Goal: Transaction & Acquisition: Purchase product/service

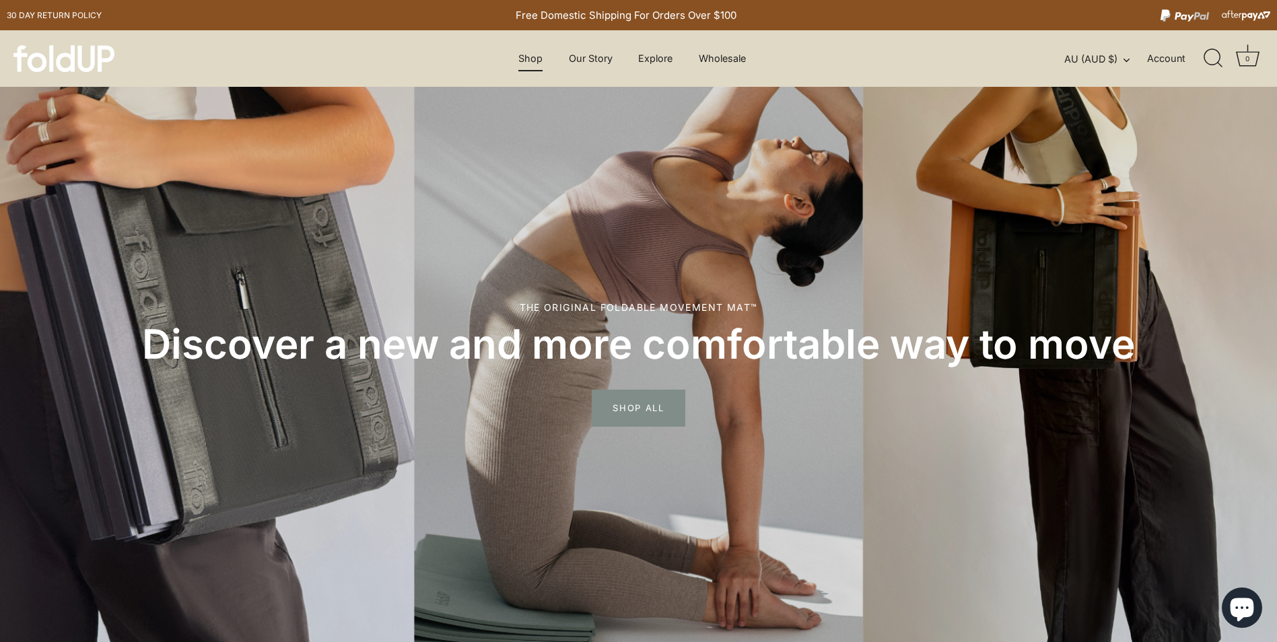
click at [527, 59] on link "Shop" at bounding box center [531, 59] width 48 height 26
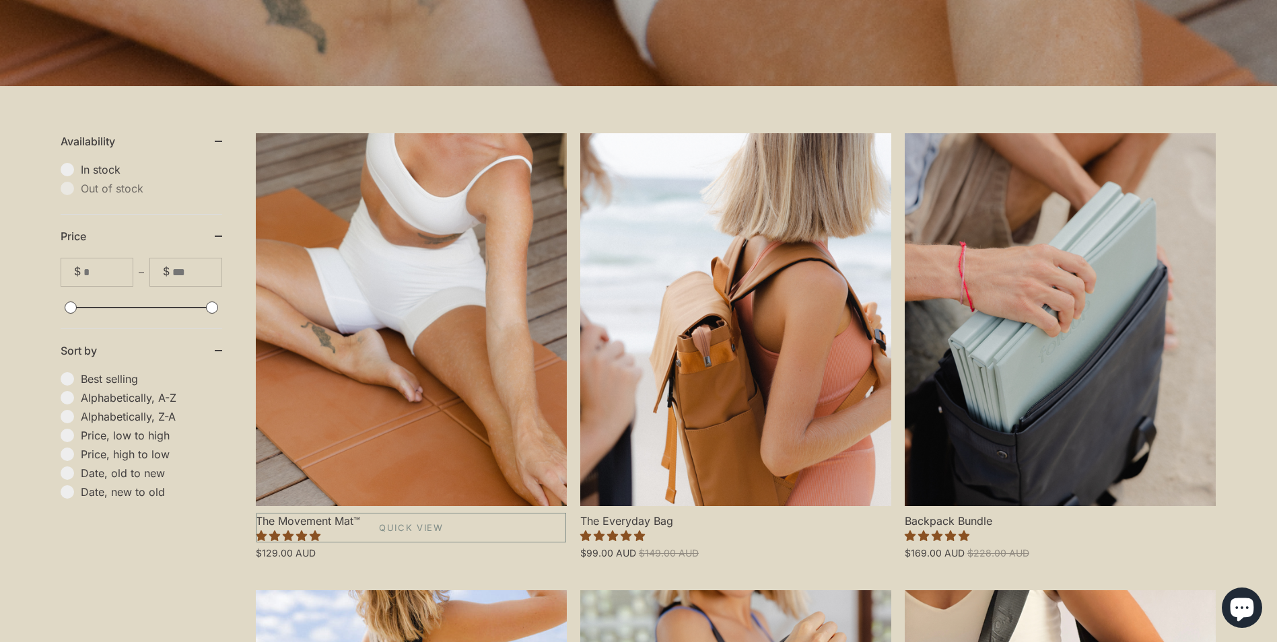
scroll to position [269, 0]
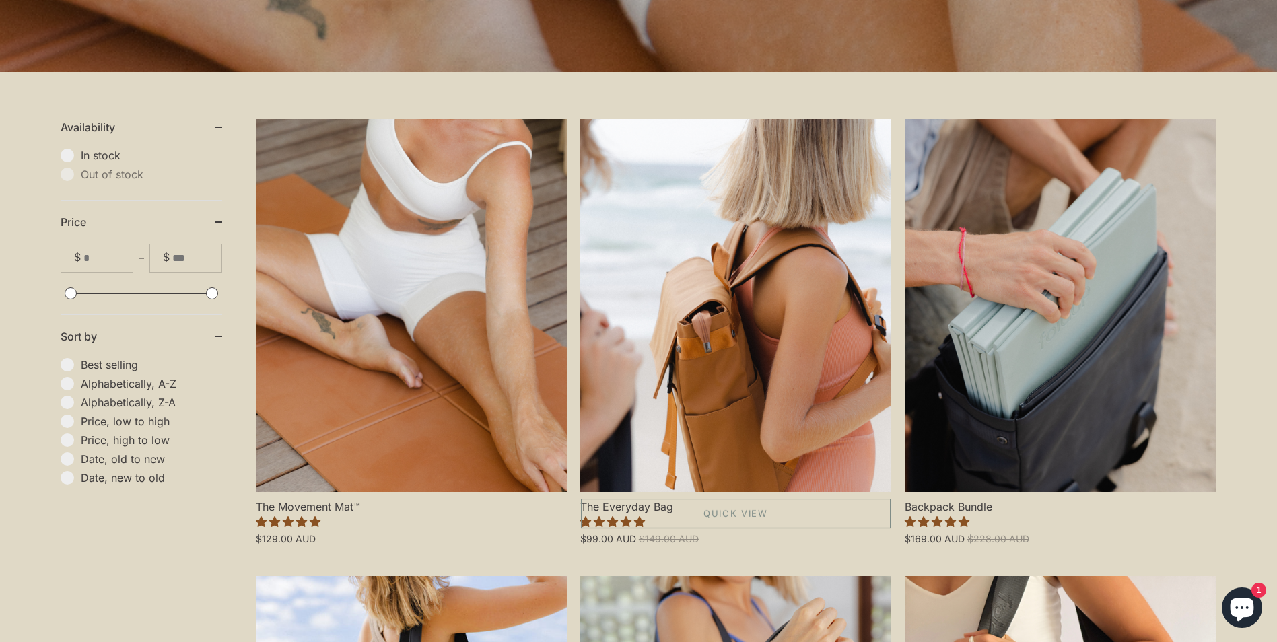
click at [734, 353] on link "The Everyday Bag" at bounding box center [735, 305] width 311 height 373
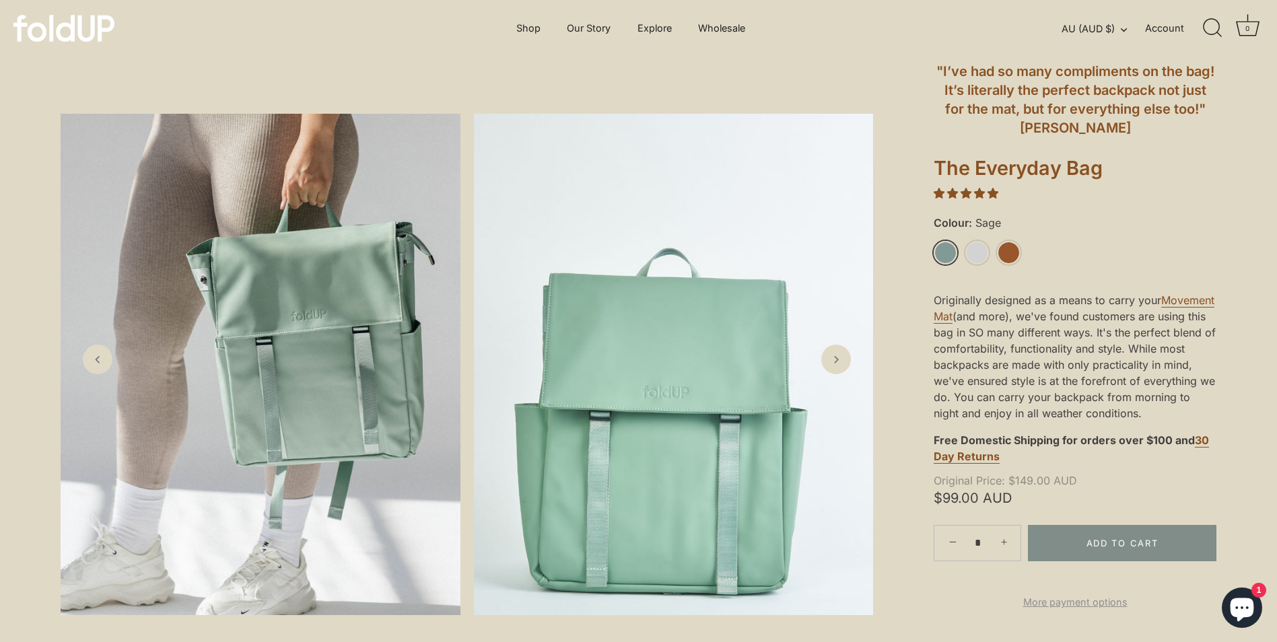
scroll to position [67, 0]
